Goal: Information Seeking & Learning: Learn about a topic

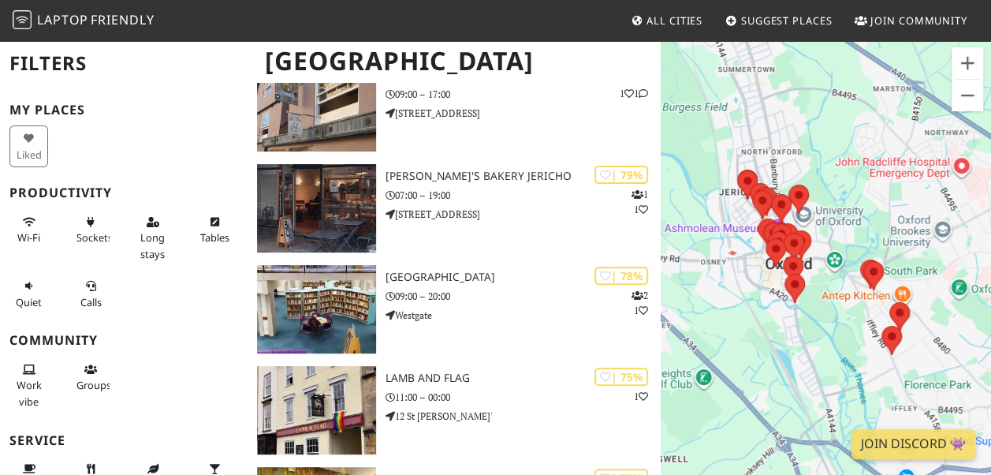
scroll to position [165, 0]
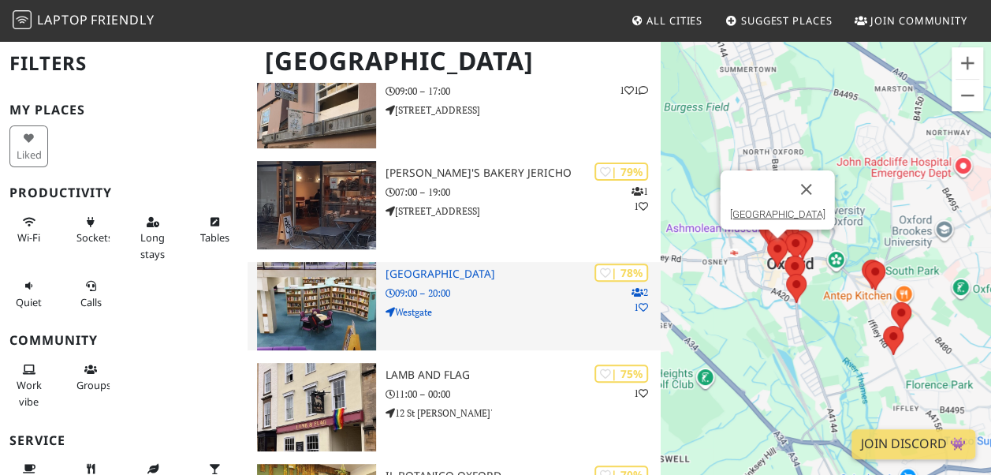
click at [411, 272] on h3 "[GEOGRAPHIC_DATA]" at bounding box center [522, 273] width 275 height 13
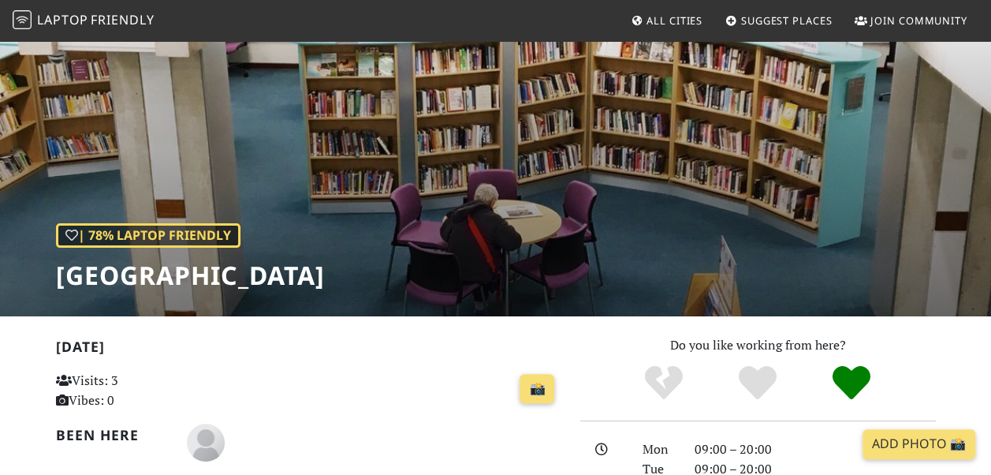
scroll to position [53, 0]
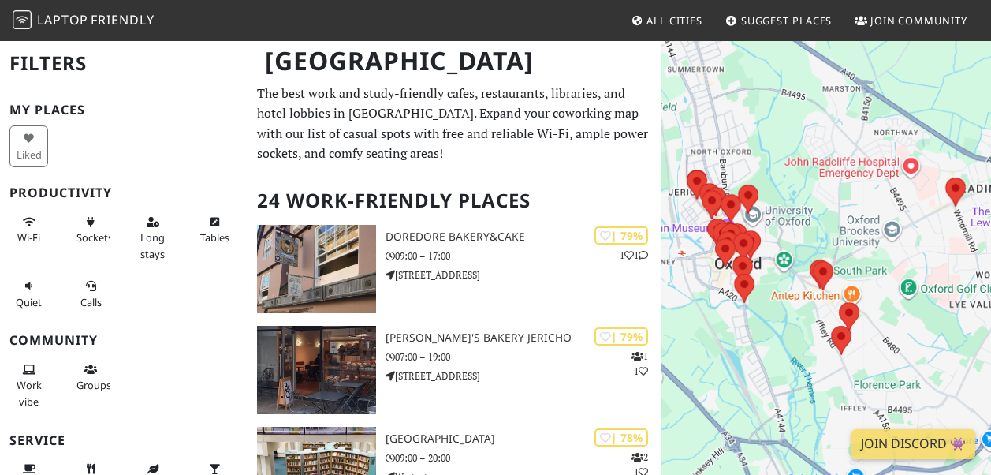
scroll to position [165, 0]
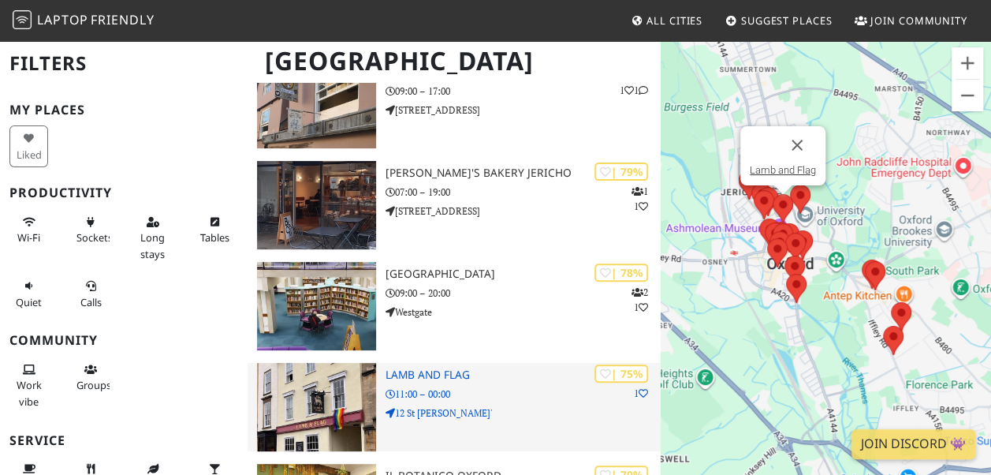
click at [457, 386] on p "11:00 – 00:00" at bounding box center [522, 393] width 275 height 15
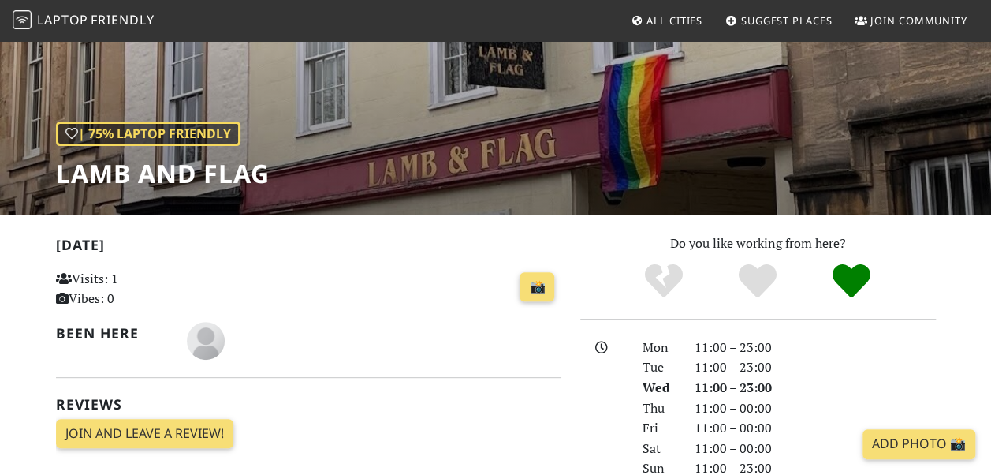
scroll to position [151, 0]
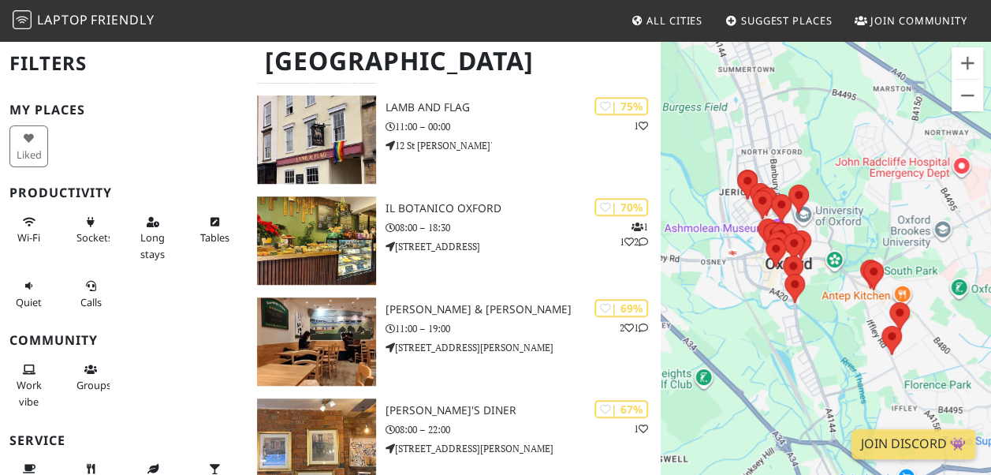
scroll to position [445, 0]
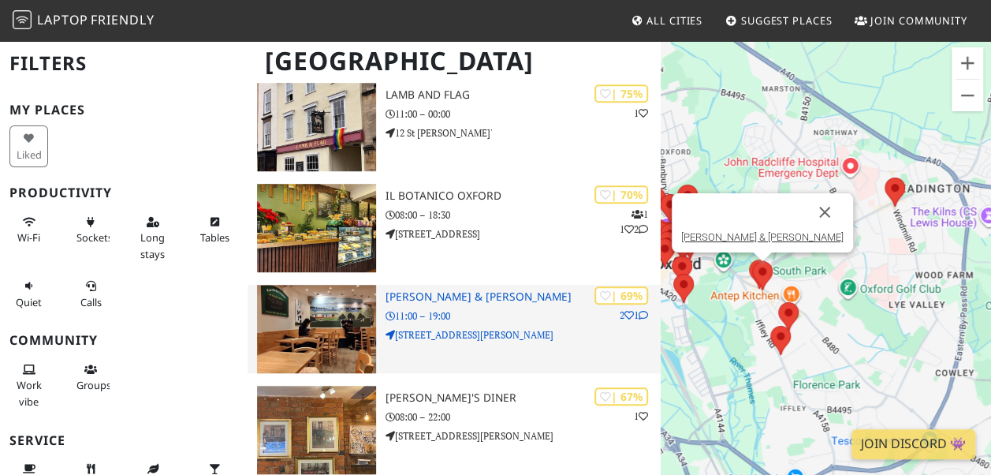
click at [467, 300] on h3 "[PERSON_NAME] & [PERSON_NAME]" at bounding box center [522, 296] width 275 height 13
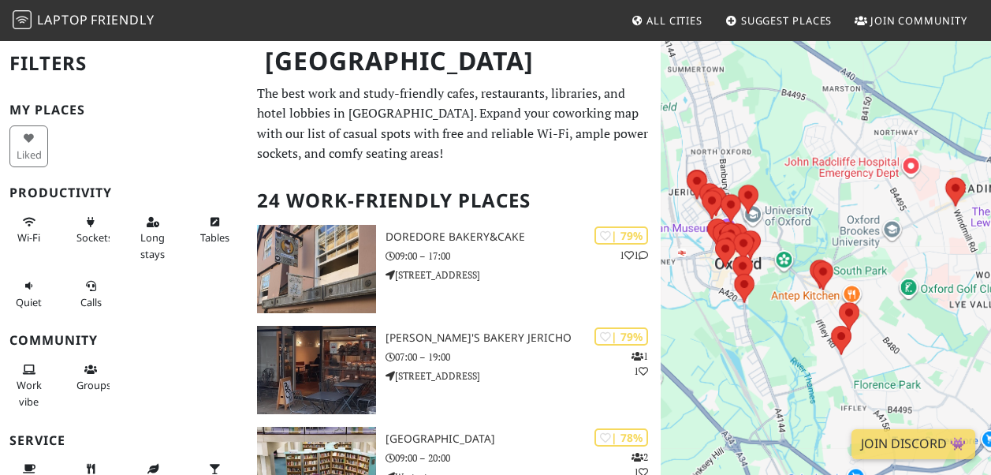
scroll to position [445, 0]
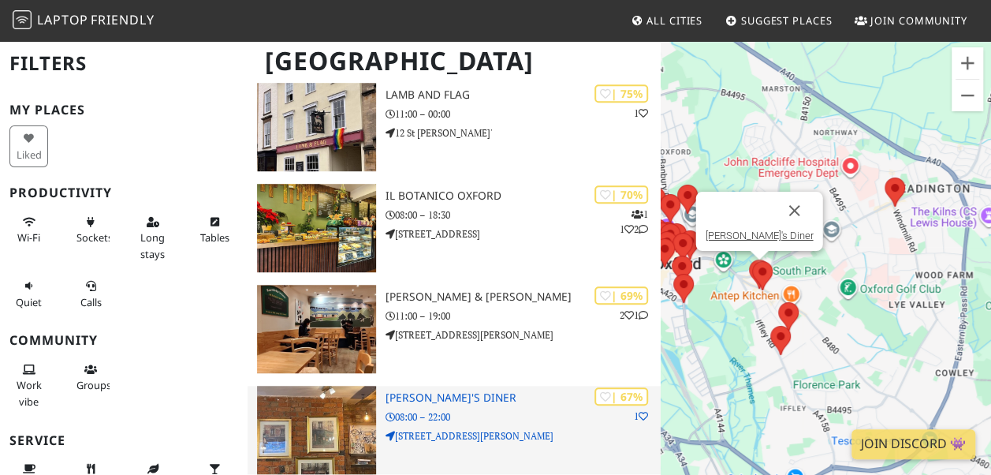
click at [503, 417] on p "08:00 – 22:00" at bounding box center [522, 416] width 275 height 15
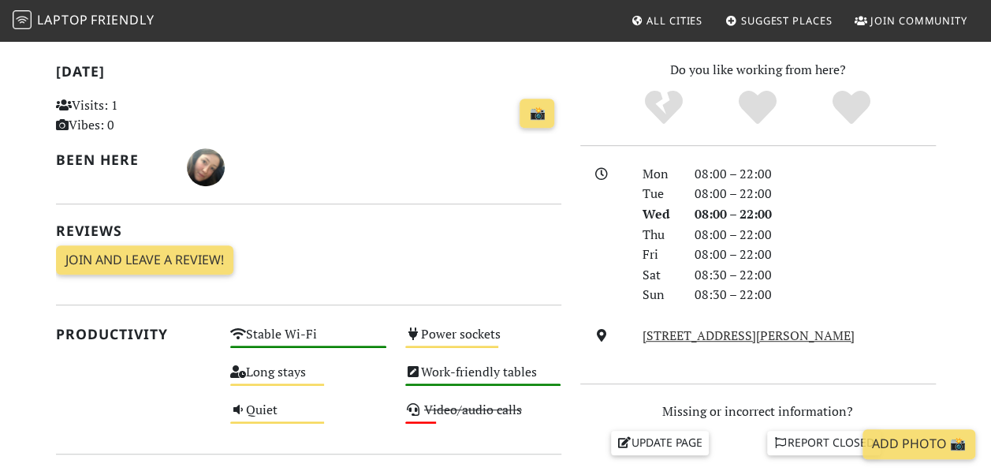
scroll to position [259, 0]
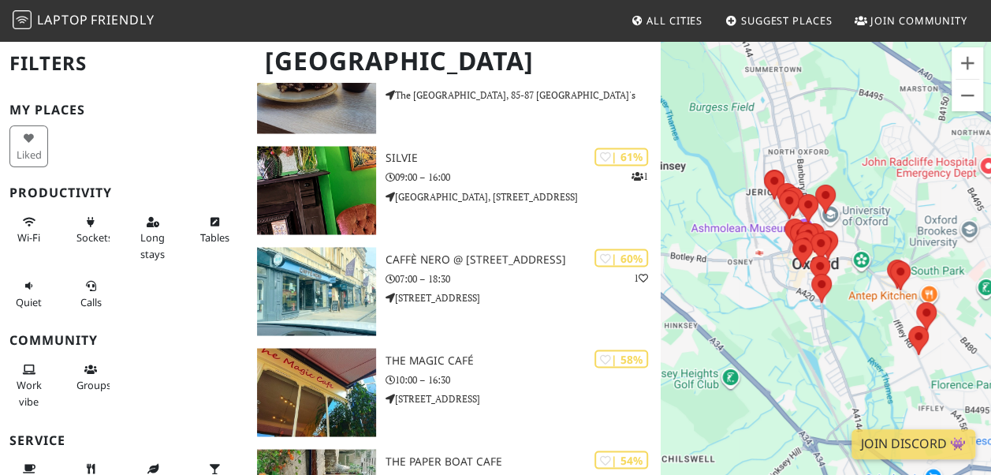
scroll to position [1305, 0]
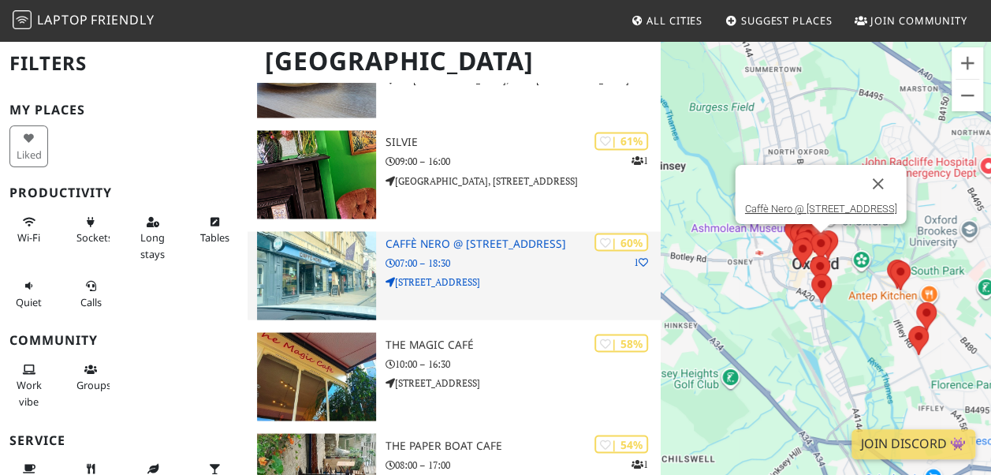
click at [464, 263] on p "07:00 – 18:30" at bounding box center [522, 262] width 275 height 15
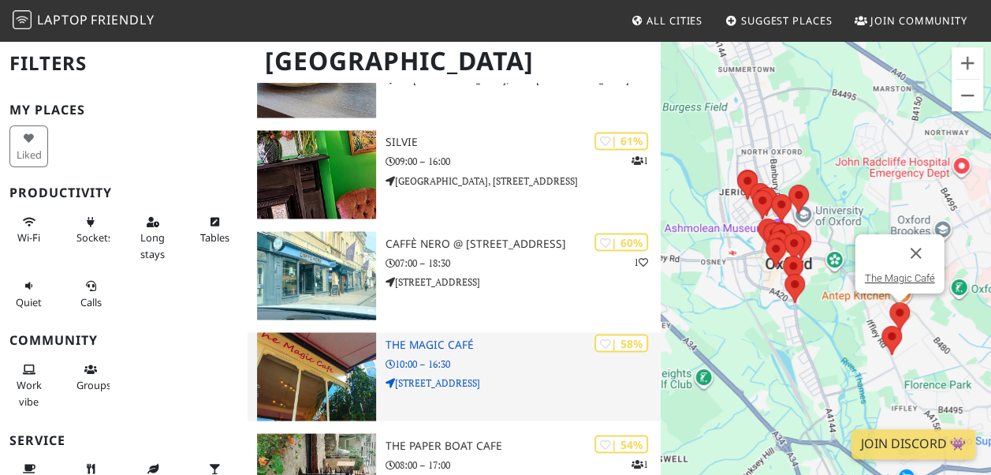
click at [520, 395] on div "| 58% The Magic Café 10:00 – 16:30 110 Magdalen Road" at bounding box center [522, 376] width 275 height 88
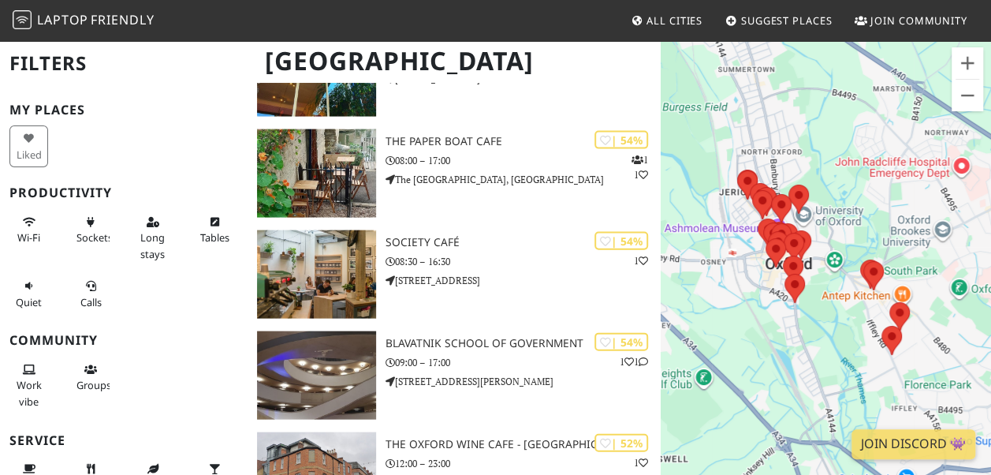
scroll to position [1619, 0]
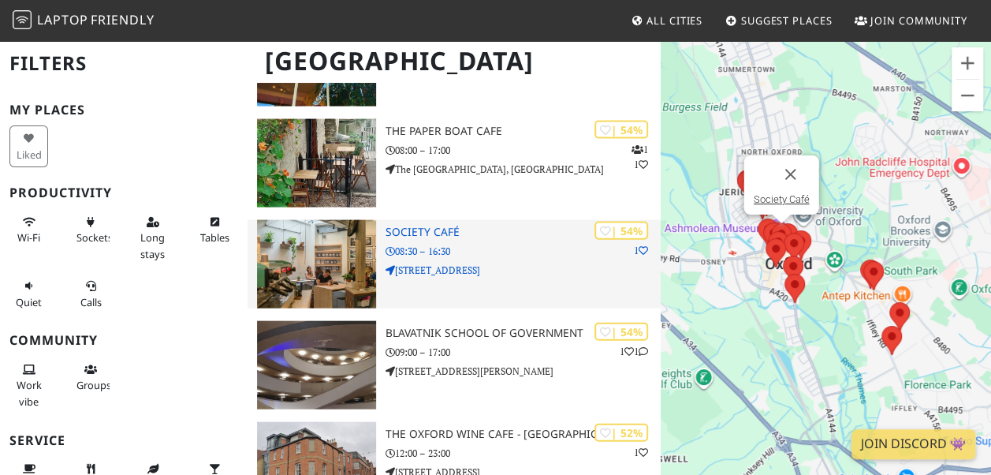
click at [452, 238] on div "| 54% 1 Society Café 08:30 – 16:30 12-16 Saint Michael's Street" at bounding box center [522, 264] width 275 height 88
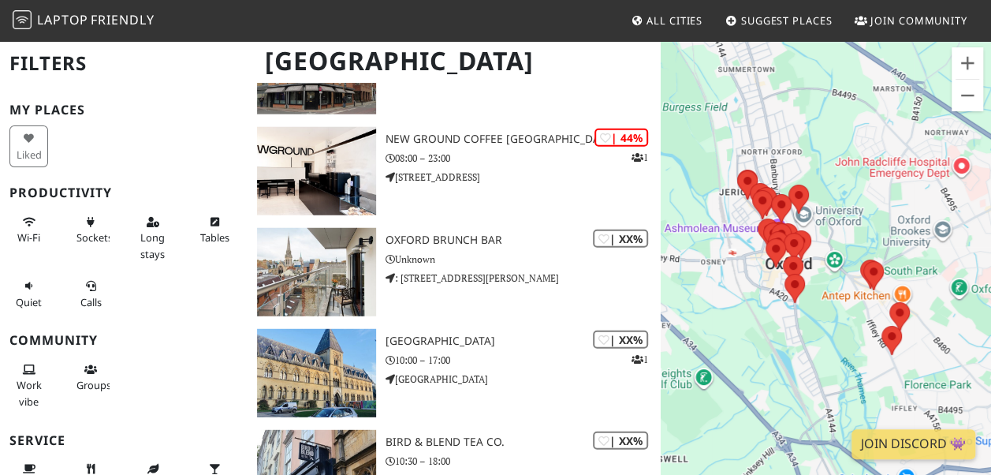
scroll to position [1952, 0]
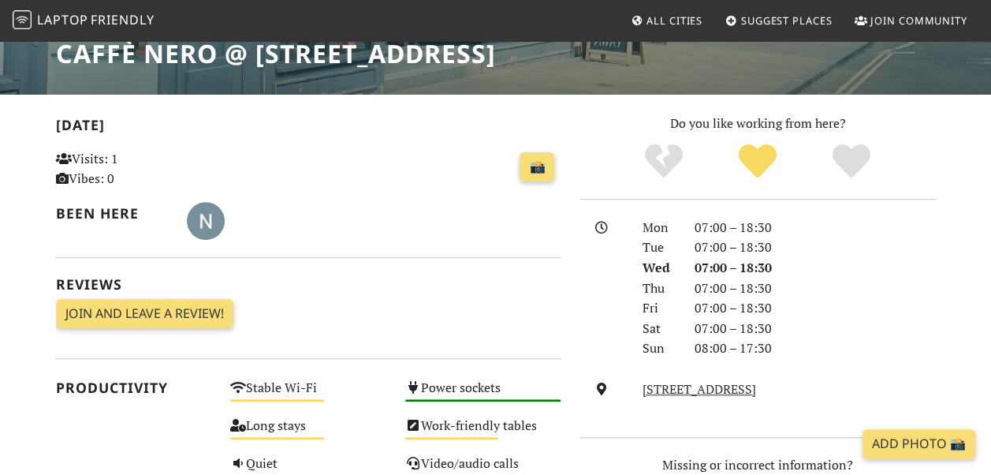
scroll to position [251, 0]
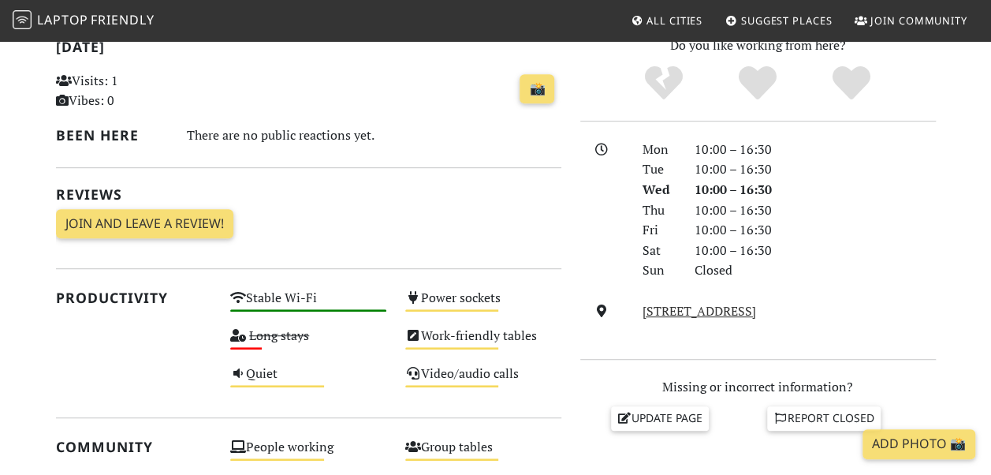
scroll to position [238, 0]
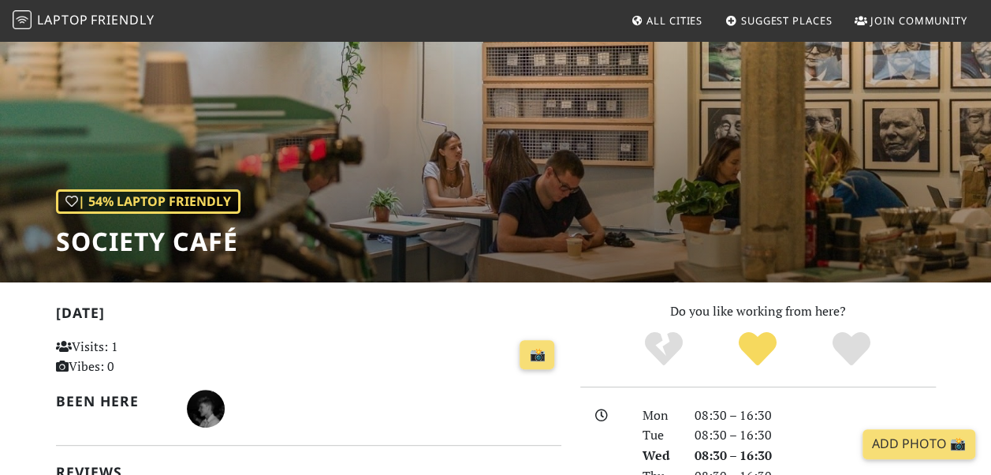
scroll to position [63, 0]
